Goal: Use online tool/utility

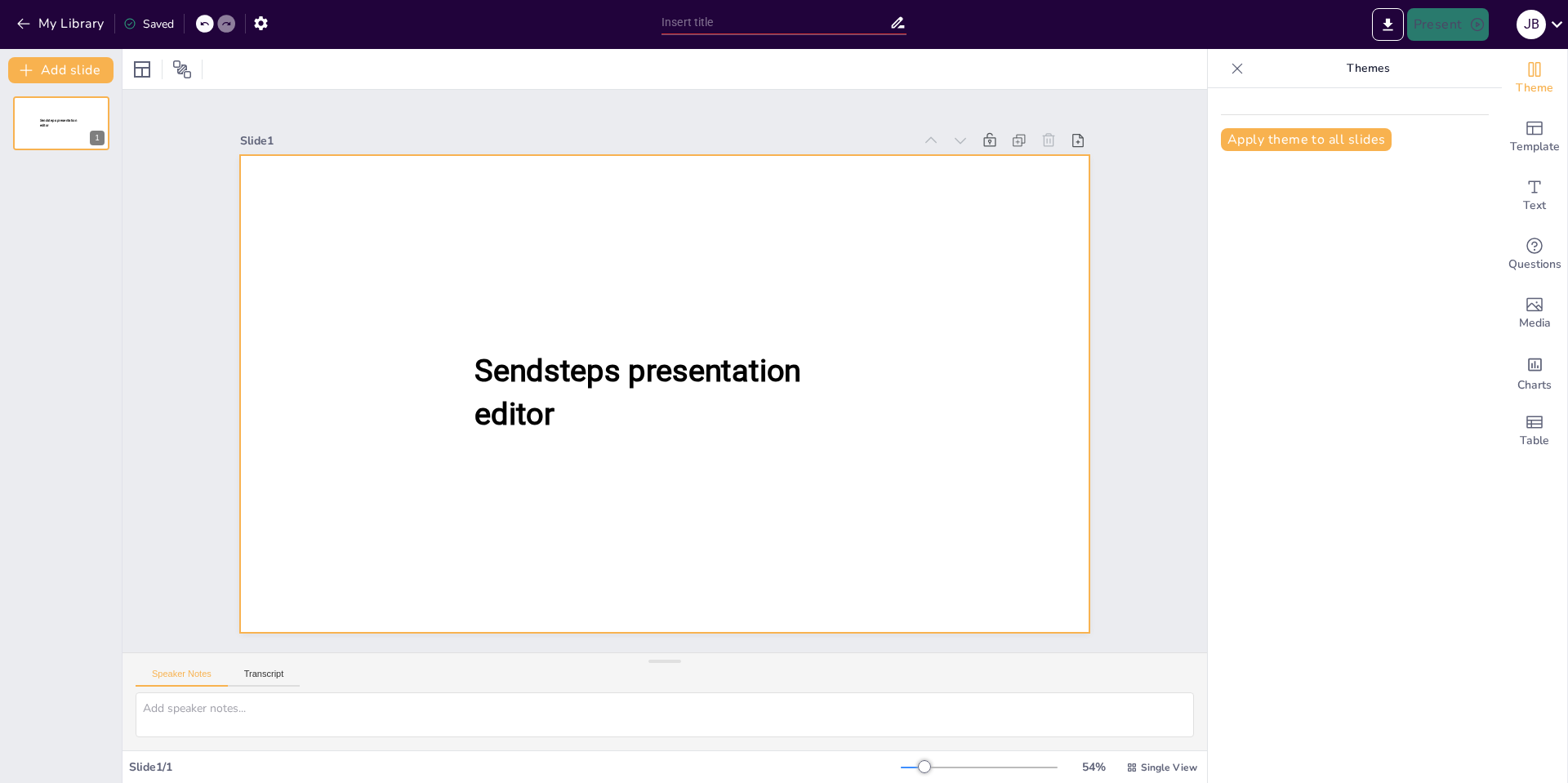
type input "New Sendsteps"
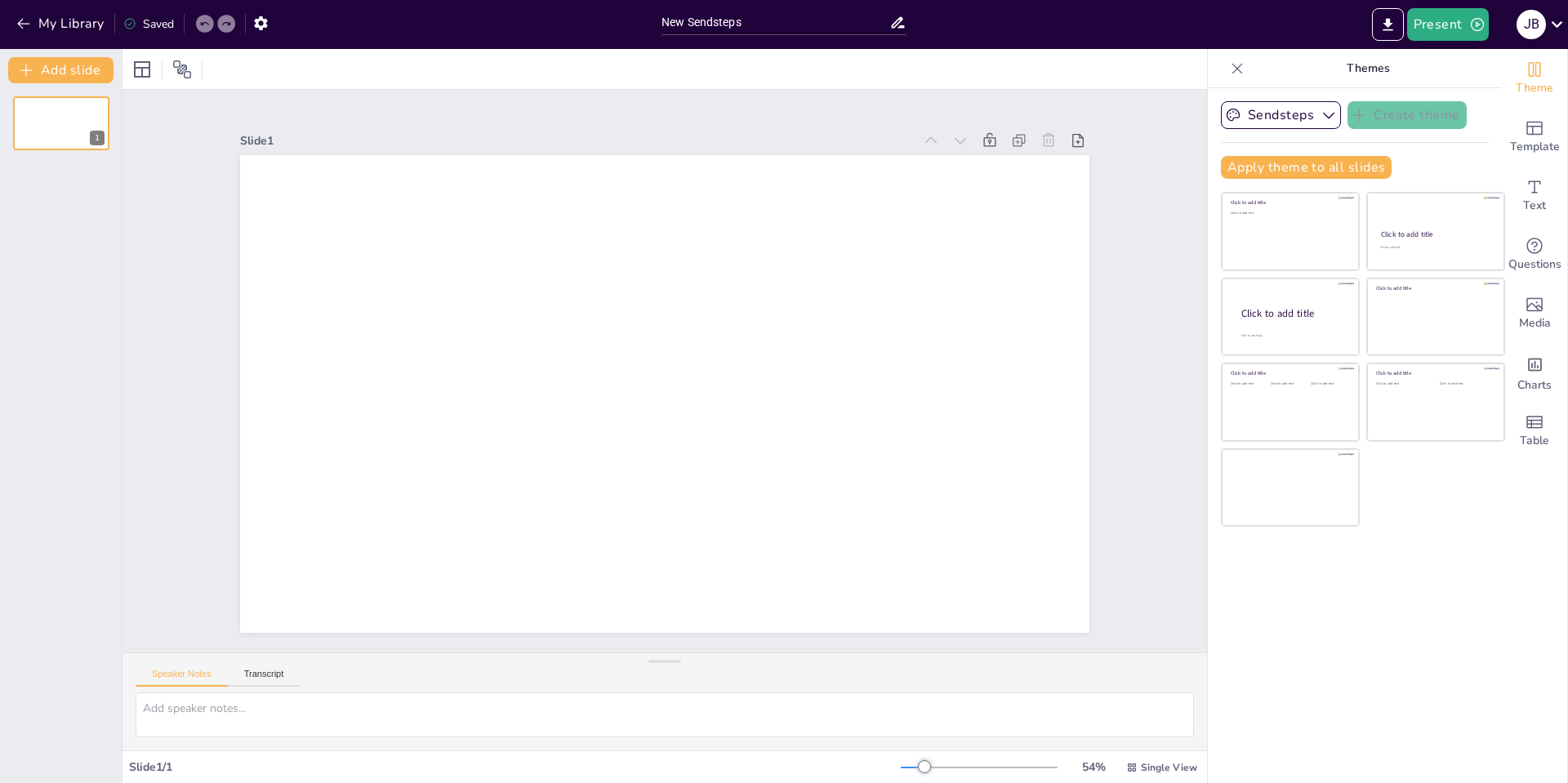
click at [371, 109] on div "Slide 1" at bounding box center [665, 371] width 849 height 523
click at [103, 159] on div "1" at bounding box center [60, 434] width 122 height 700
click at [1474, 26] on icon "button" at bounding box center [1478, 25] width 17 height 17
click at [1121, 35] on div at bounding box center [784, 392] width 1568 height 783
click at [156, 215] on div "Slide 1" at bounding box center [665, 372] width 1085 height 563
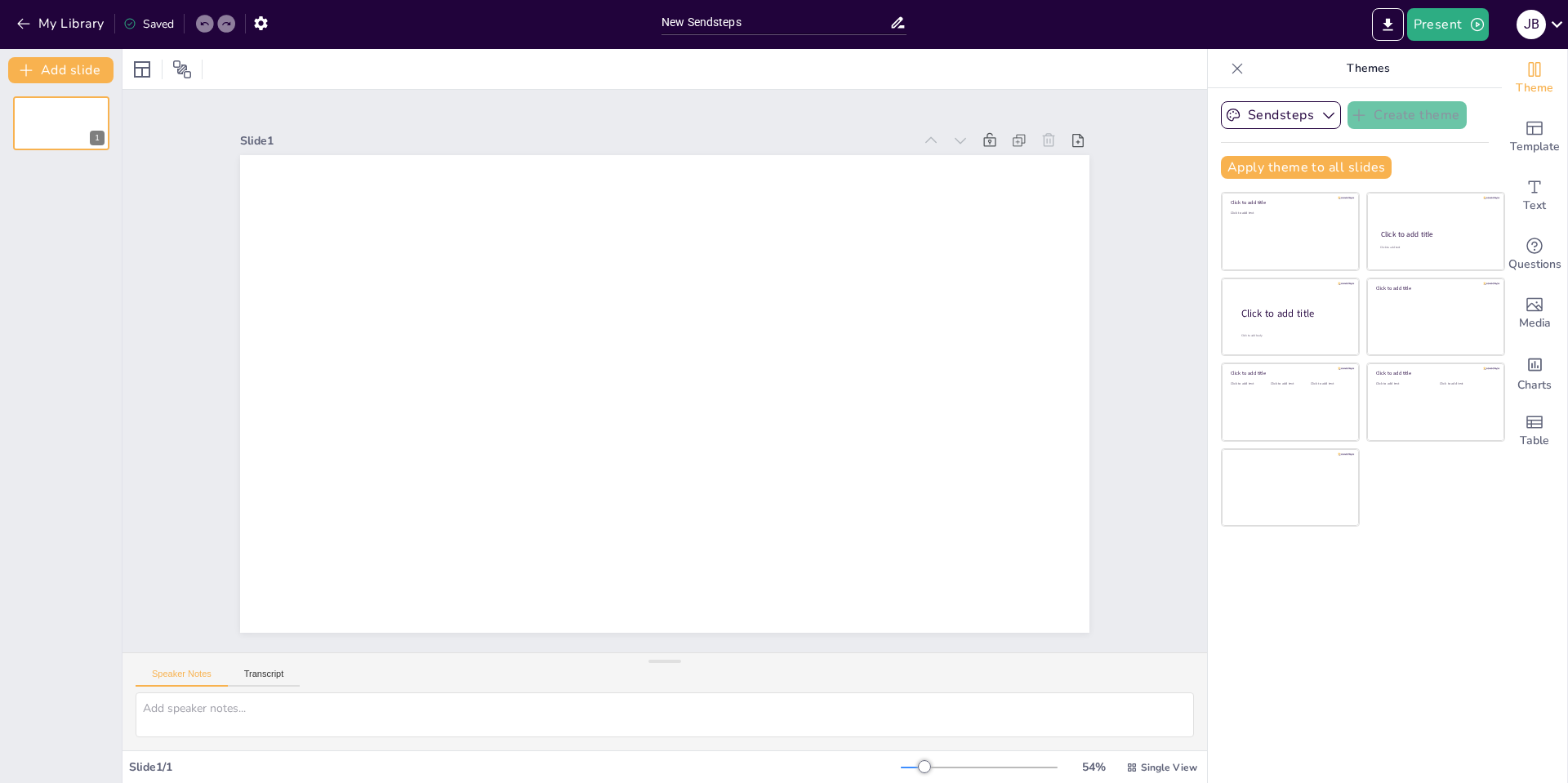
click at [99, 230] on div "1" at bounding box center [60, 434] width 122 height 700
click at [361, 129] on div "Slide 1" at bounding box center [665, 141] width 849 height 23
click at [104, 286] on div "1" at bounding box center [60, 434] width 122 height 700
click at [159, 274] on div "Slide 1" at bounding box center [665, 372] width 1085 height 563
click at [921, 64] on div at bounding box center [665, 69] width 1085 height 40
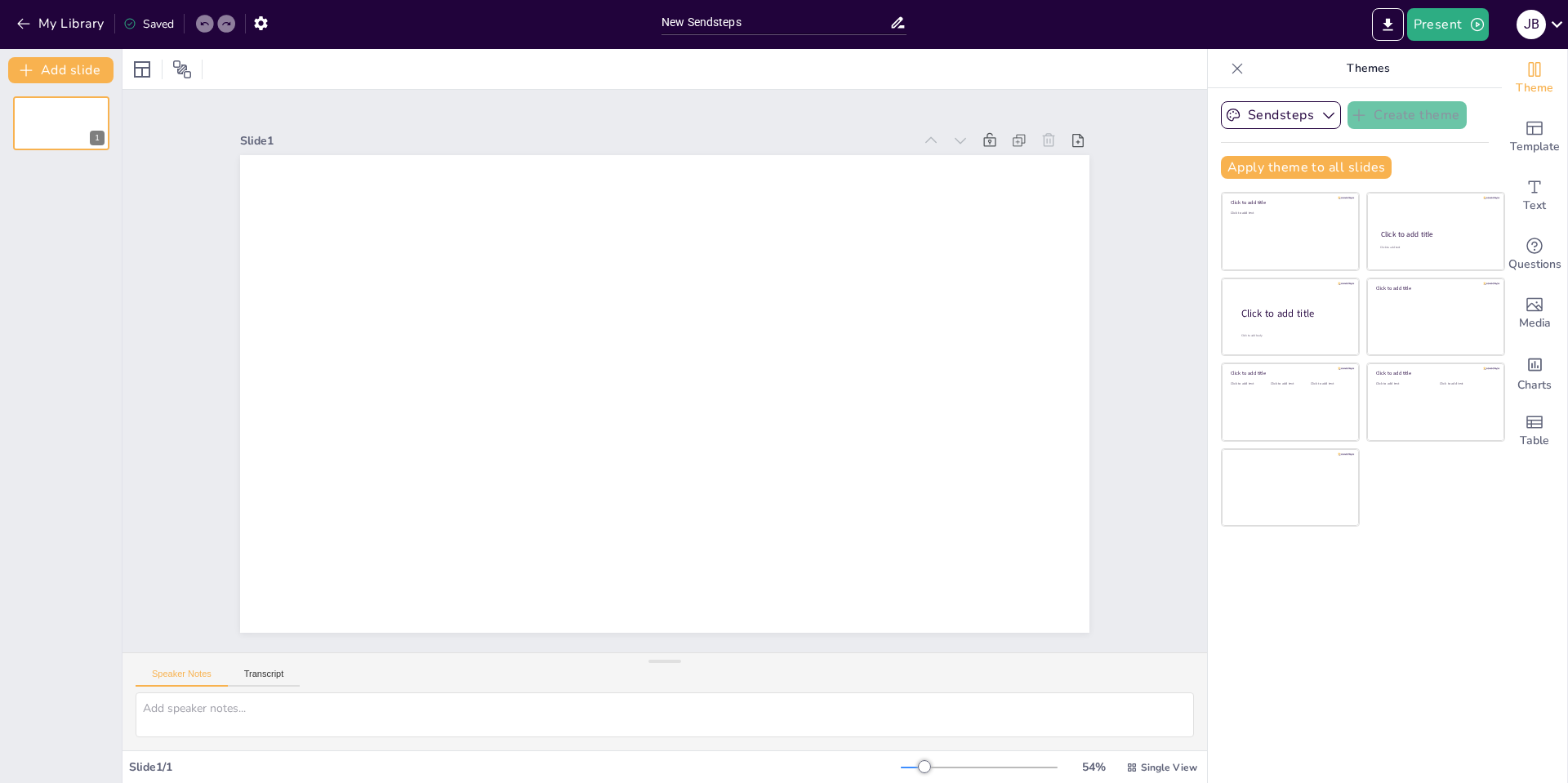
click at [936, 31] on div "Present [PERSON_NAME]" at bounding box center [1241, 24] width 653 height 32
